Goal: Task Accomplishment & Management: Use online tool/utility

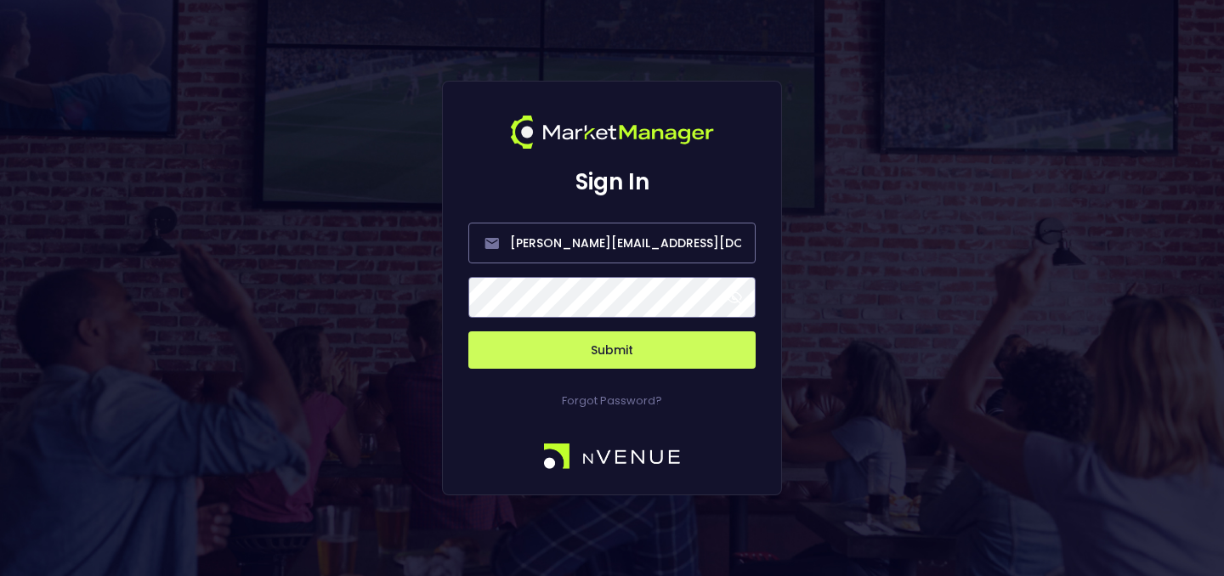
click at [649, 358] on button "Submit" at bounding box center [611, 349] width 287 height 37
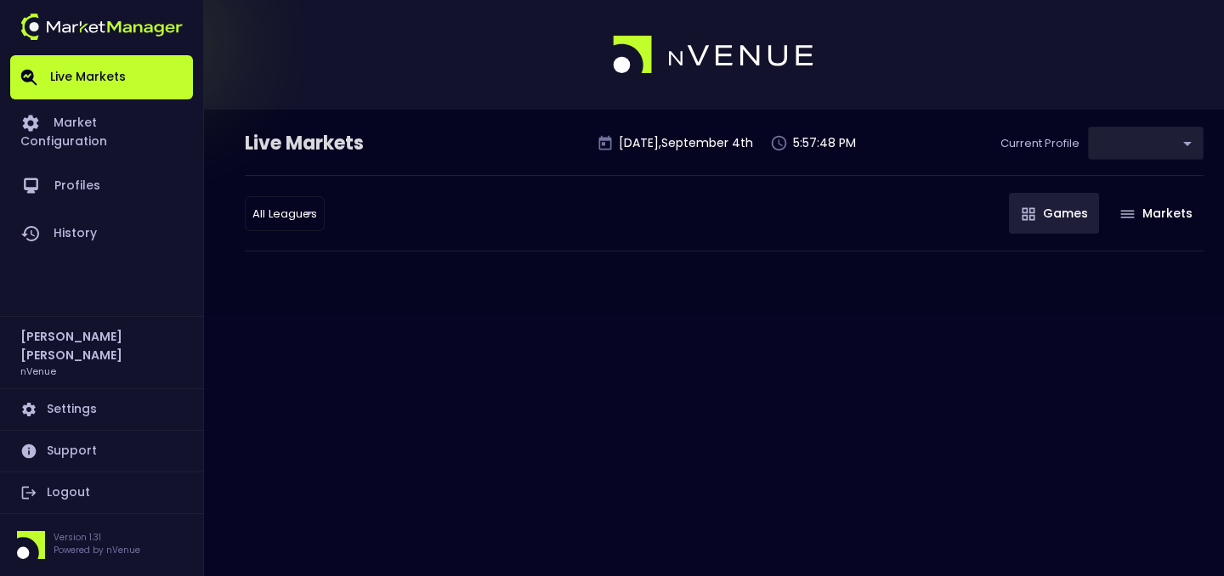
type input "9d8bad92-567c-44a6-ba12-e9bc101fa057"
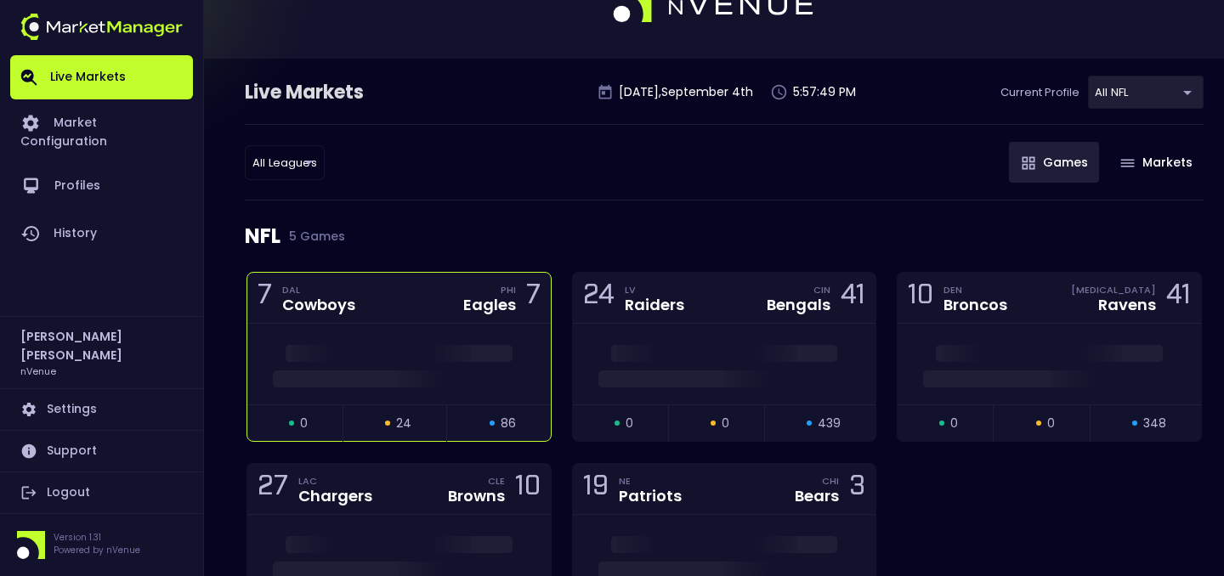
click at [386, 341] on div at bounding box center [398, 364] width 303 height 81
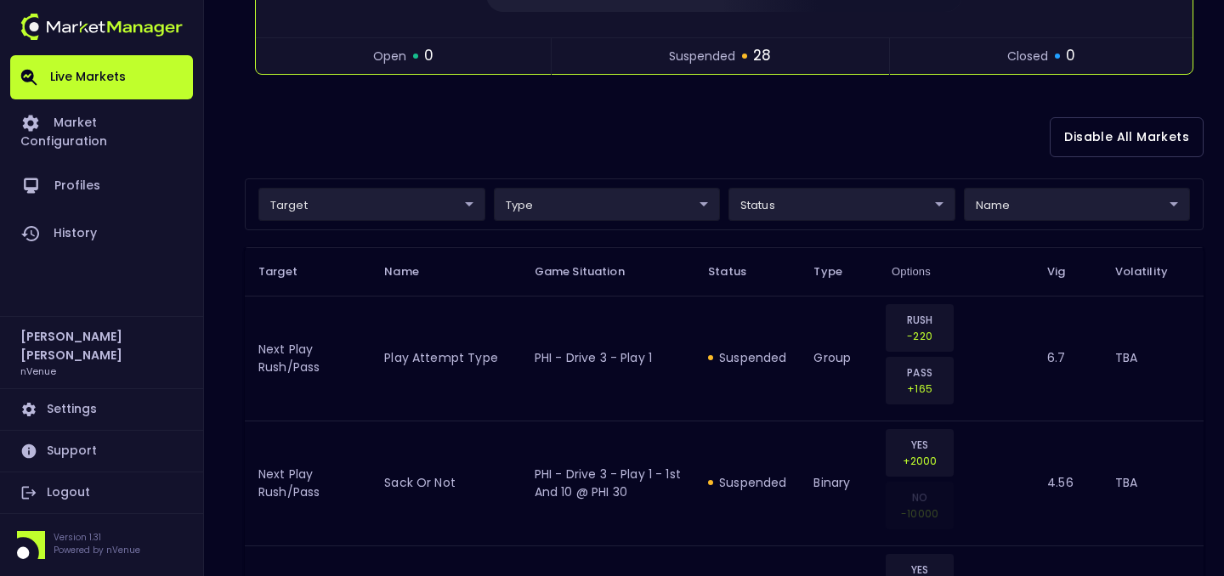
scroll to position [377, 0]
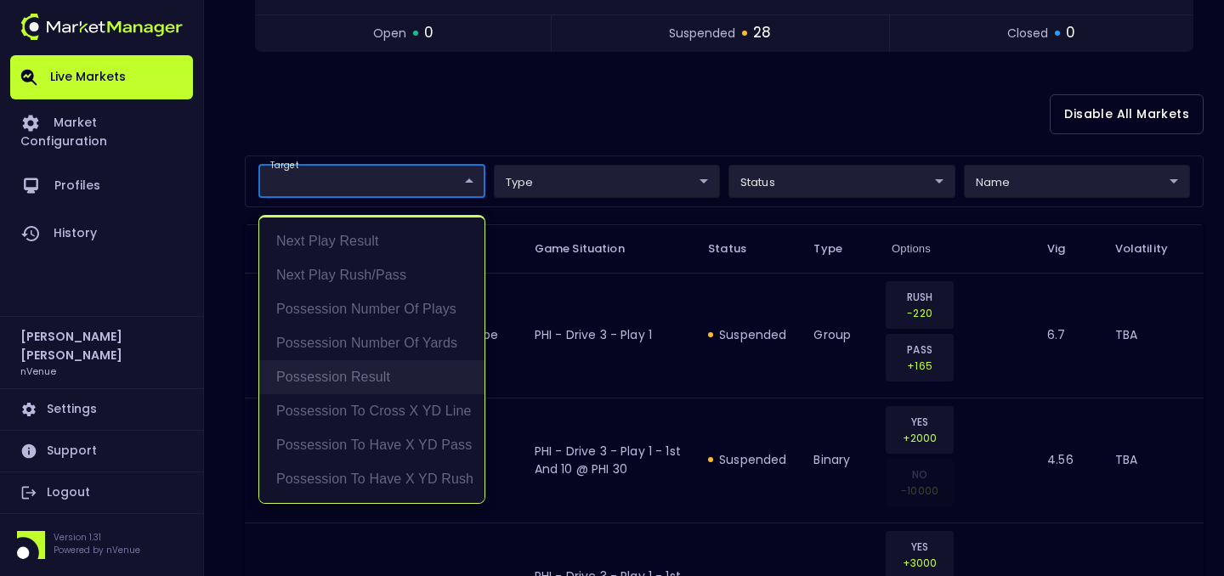
click at [409, 365] on li "Possession Result" at bounding box center [371, 377] width 225 height 34
type input "Possession Result"
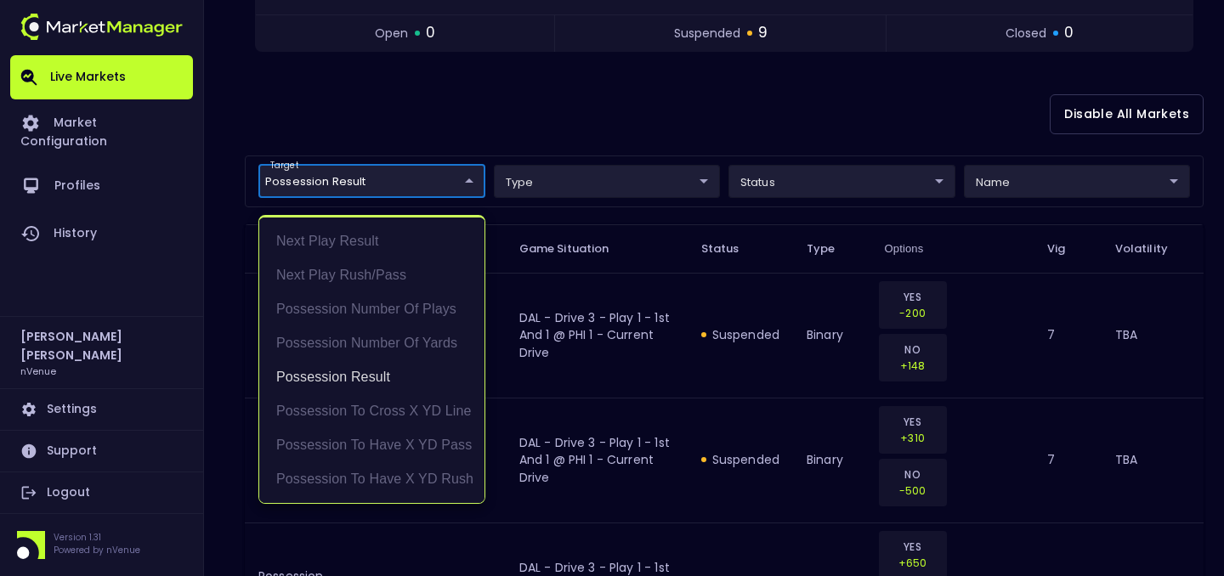
click at [488, 131] on div at bounding box center [612, 288] width 1224 height 576
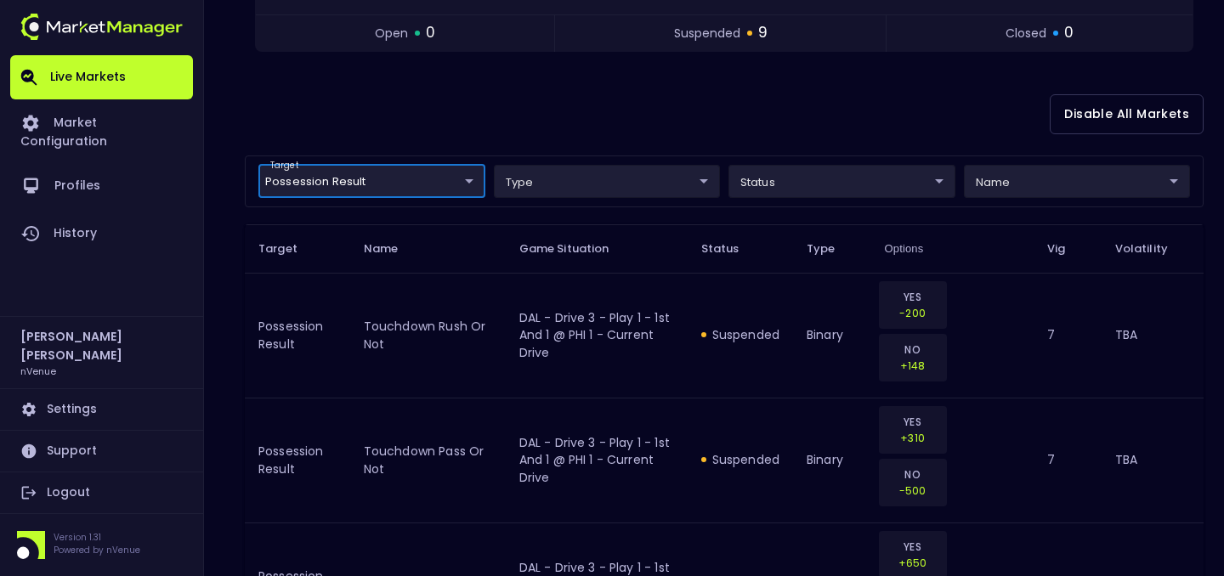
click at [999, 203] on div "target Possession Result Possession Result ​ type ​ ​ status ​ ​ name ​ ​" at bounding box center [724, 182] width 959 height 52
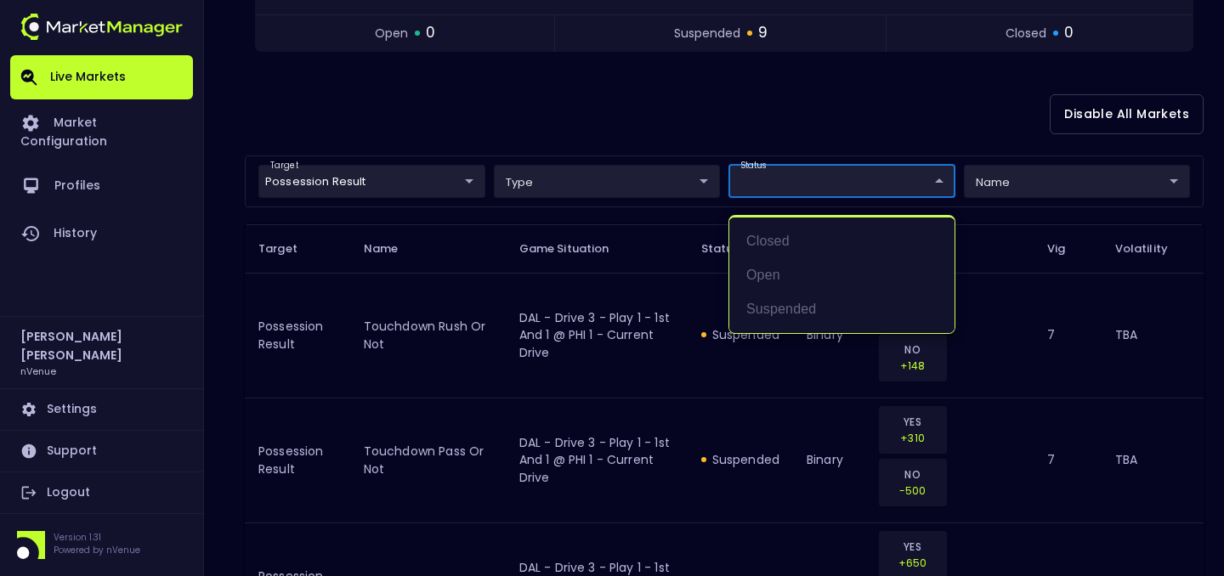
click at [1034, 183] on div at bounding box center [612, 288] width 1224 height 576
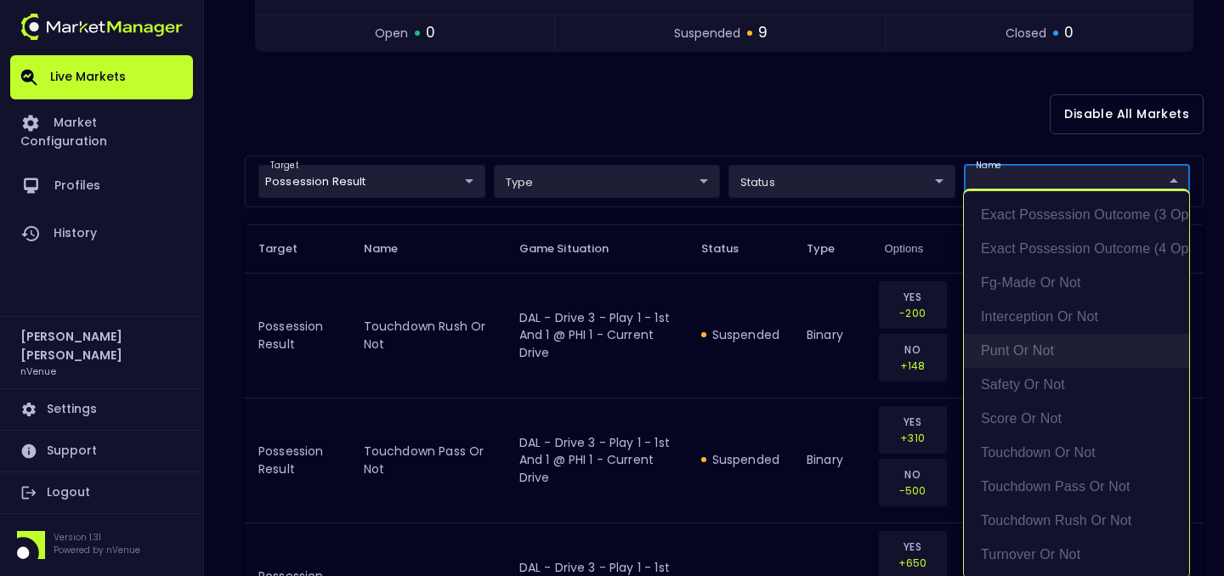
scroll to position [3, 0]
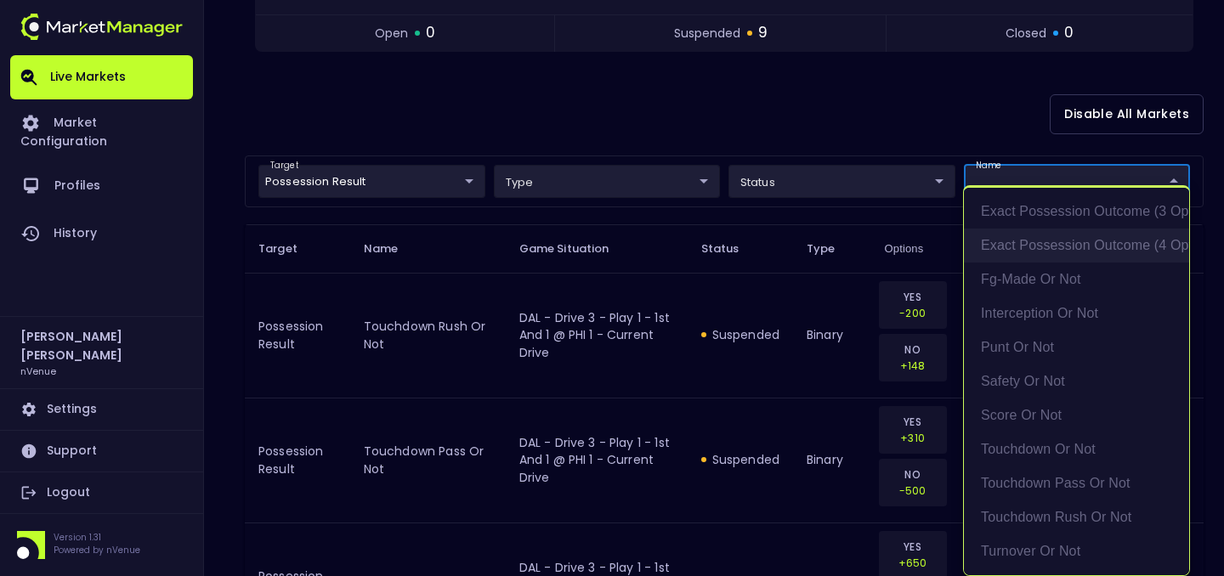
click at [1077, 248] on li "exact possession outcome (4 options)" at bounding box center [1076, 246] width 225 height 34
type input "exact possession outcome (4 options)"
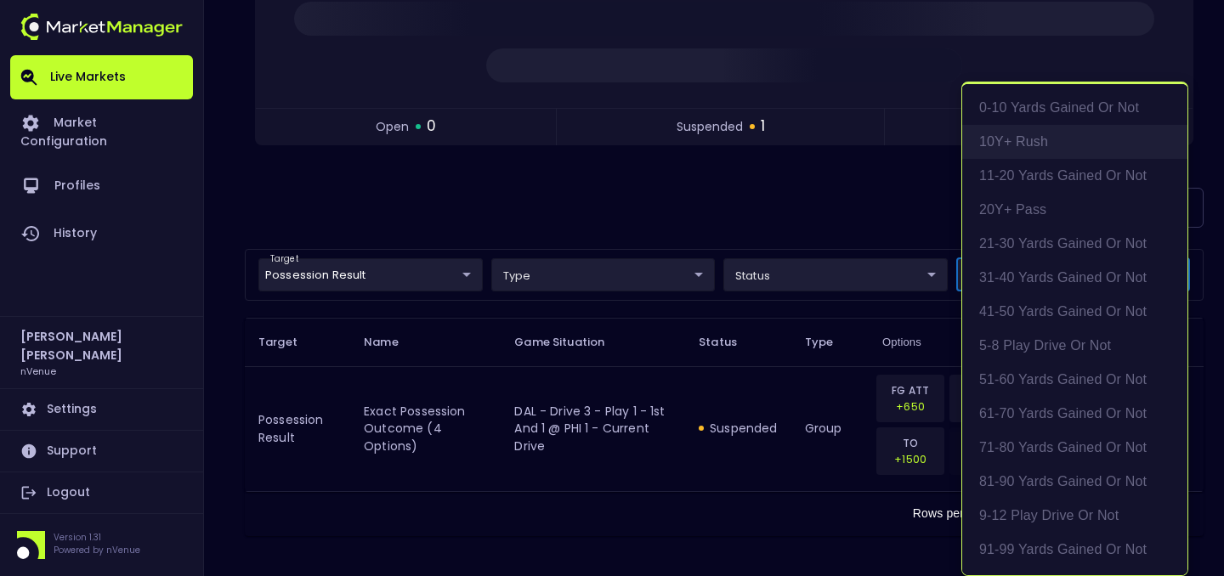
scroll to position [492, 0]
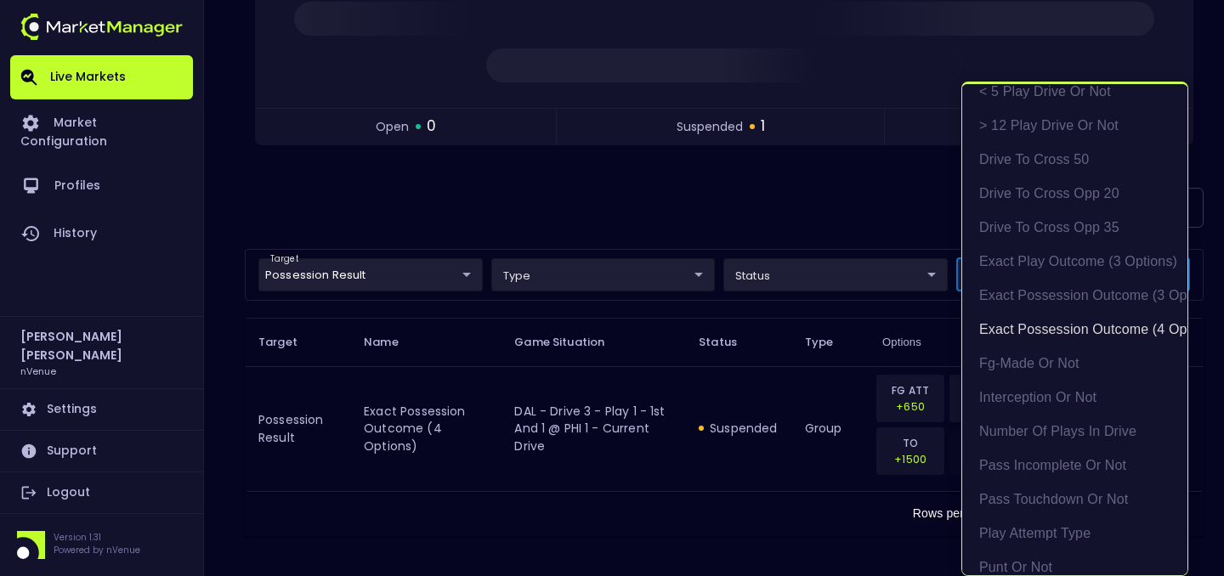
click at [831, 184] on div at bounding box center [612, 288] width 1224 height 576
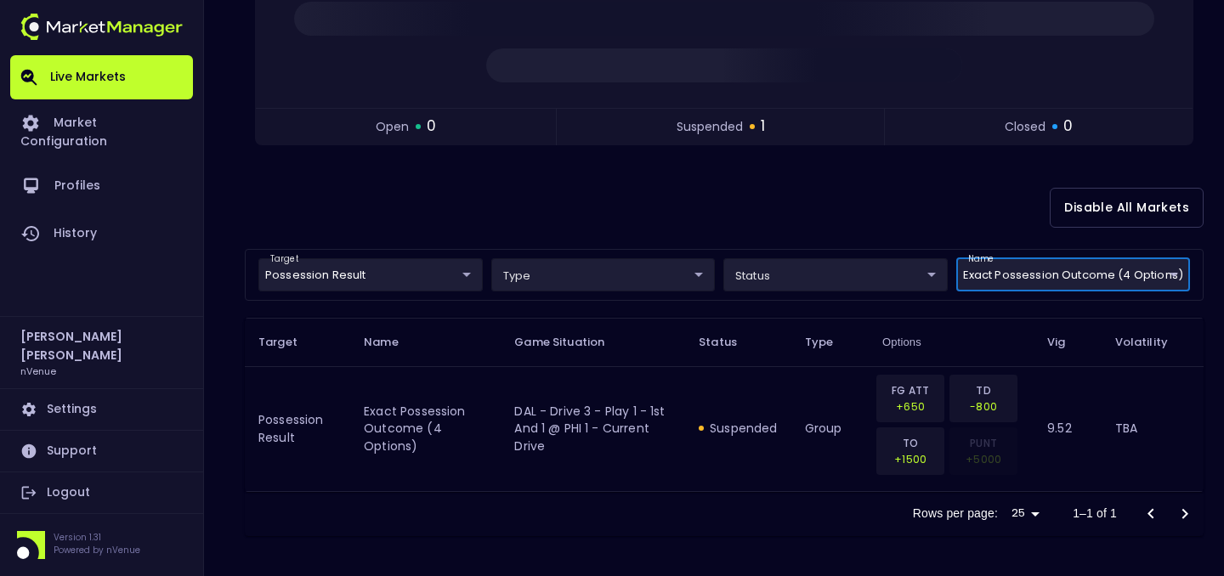
scroll to position [0, 0]
click at [1142, 511] on div at bounding box center [1168, 514] width 68 height 34
click at [1157, 511] on div at bounding box center [1168, 514] width 68 height 34
click at [1188, 511] on div at bounding box center [1168, 514] width 68 height 34
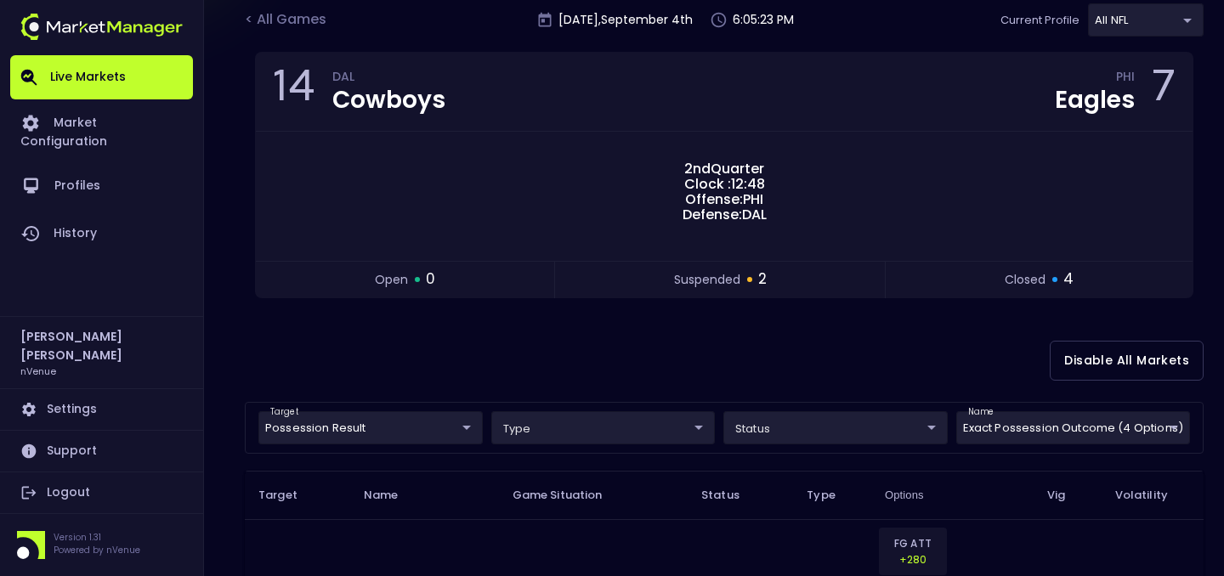
scroll to position [306, 0]
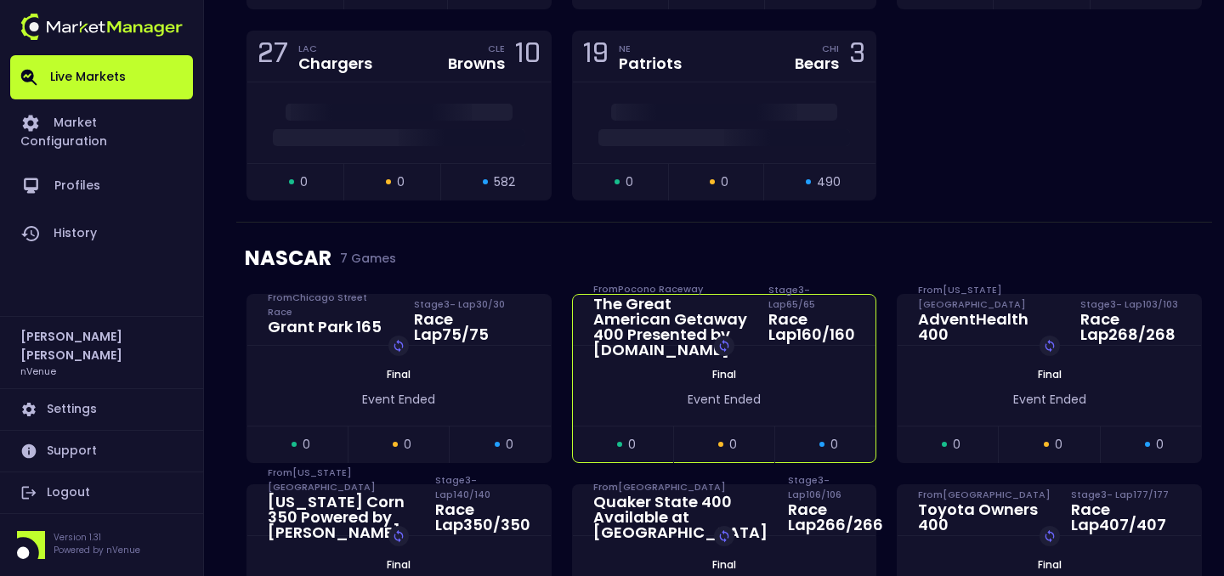
scroll to position [51, 0]
